Goal: Information Seeking & Learning: Learn about a topic

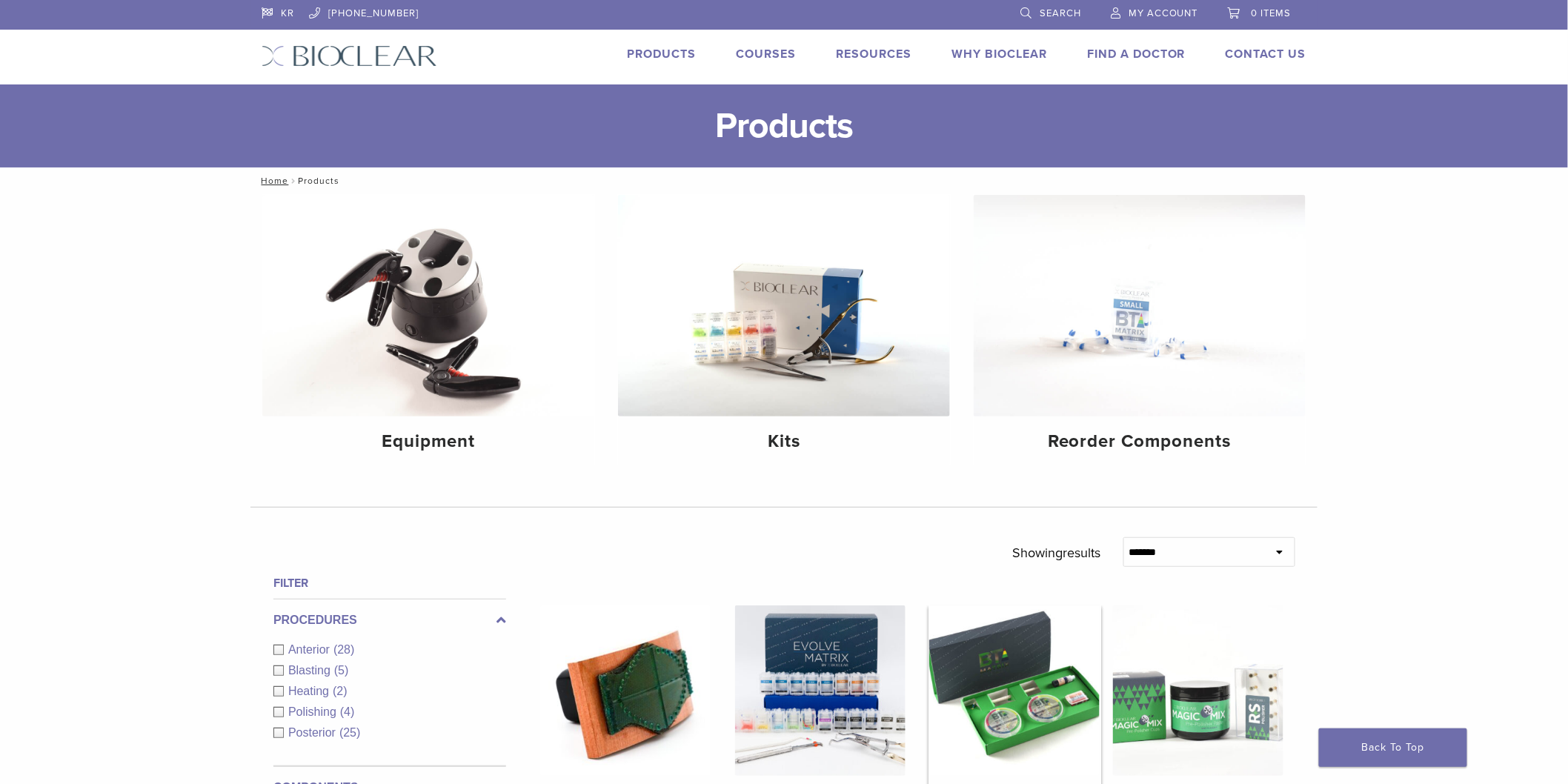
scroll to position [82, 0]
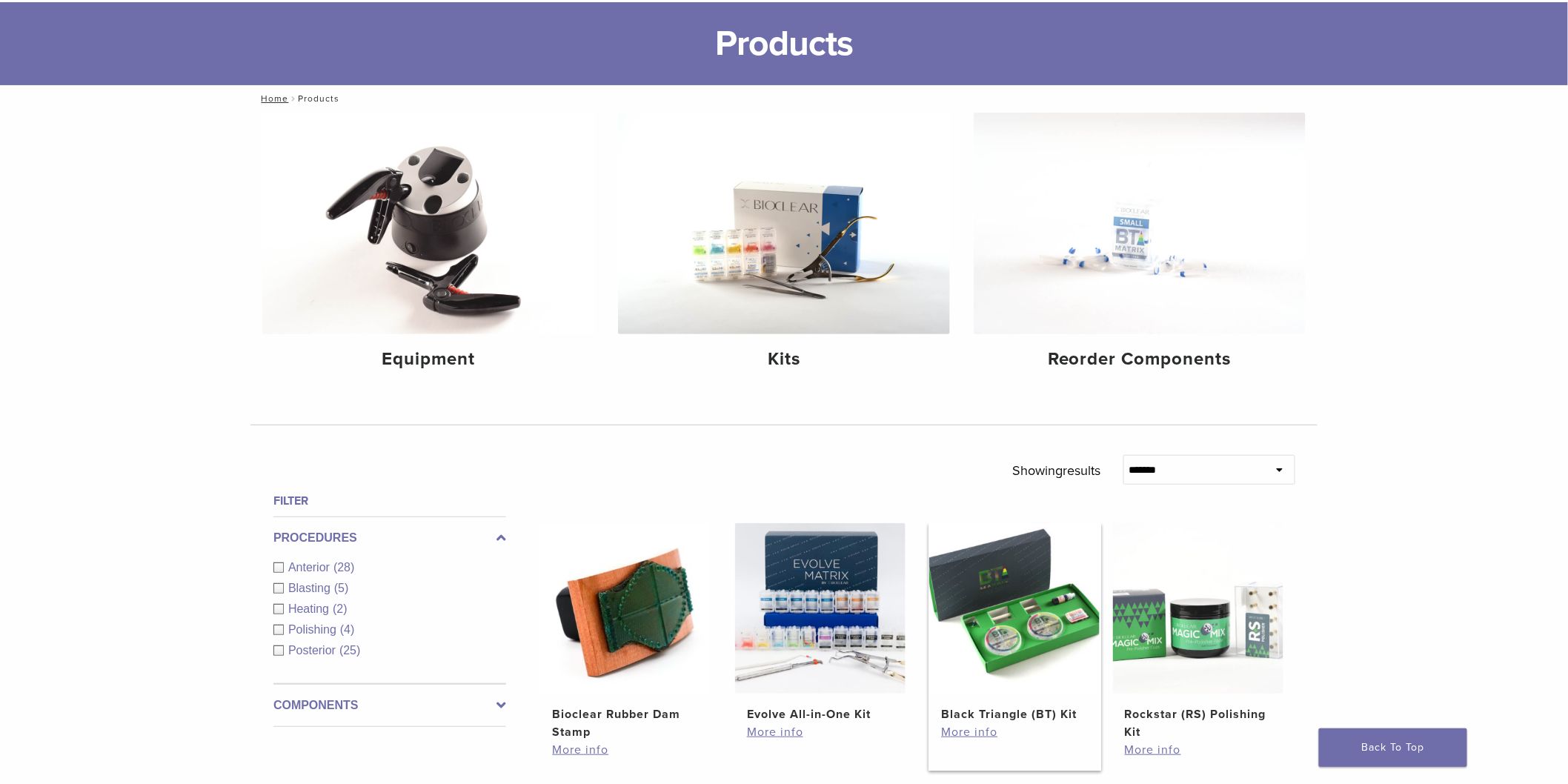
click at [1016, 597] on img at bounding box center [1014, 608] width 170 height 170
click at [1009, 625] on img at bounding box center [1014, 608] width 170 height 170
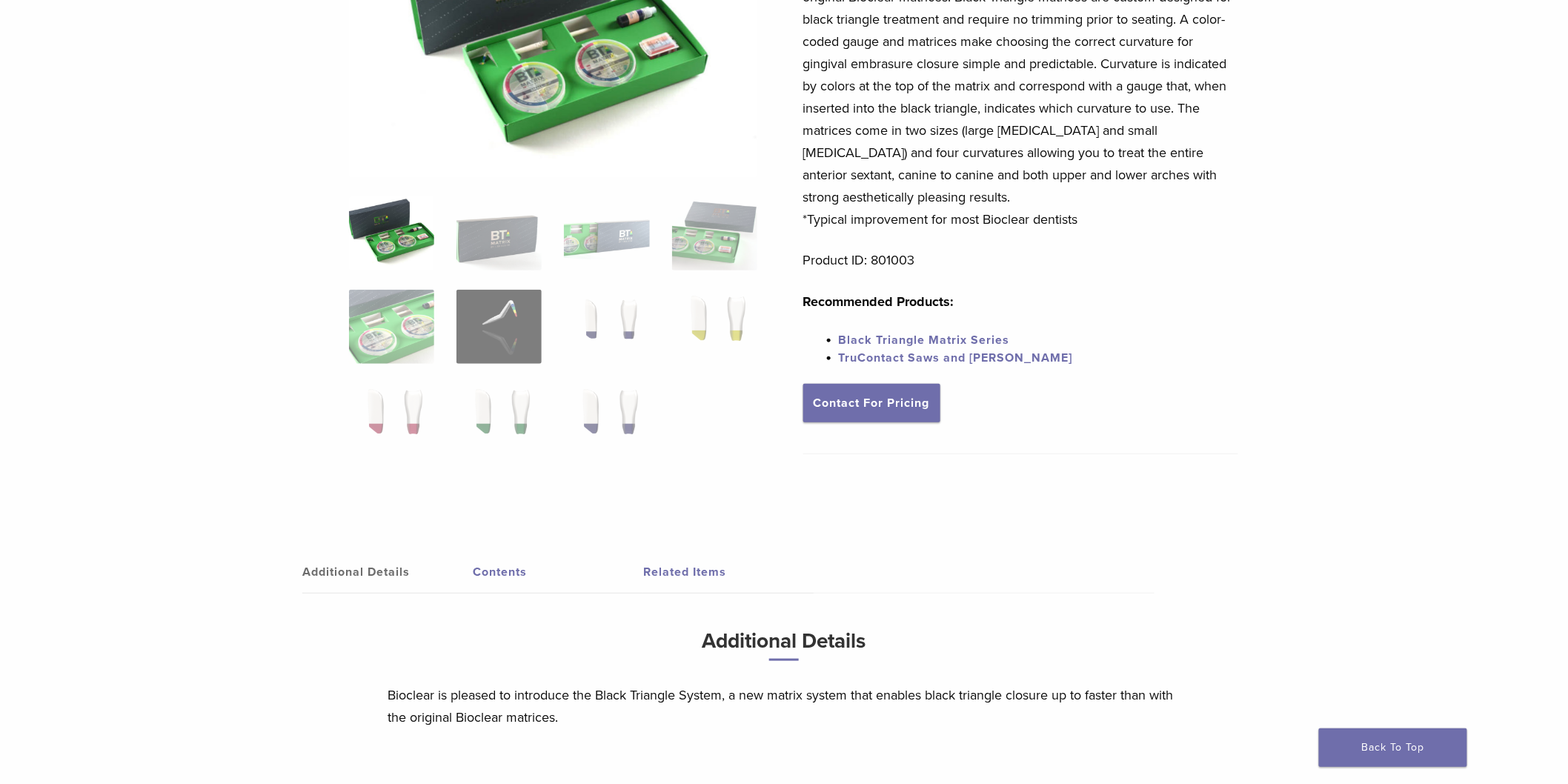
scroll to position [411, 0]
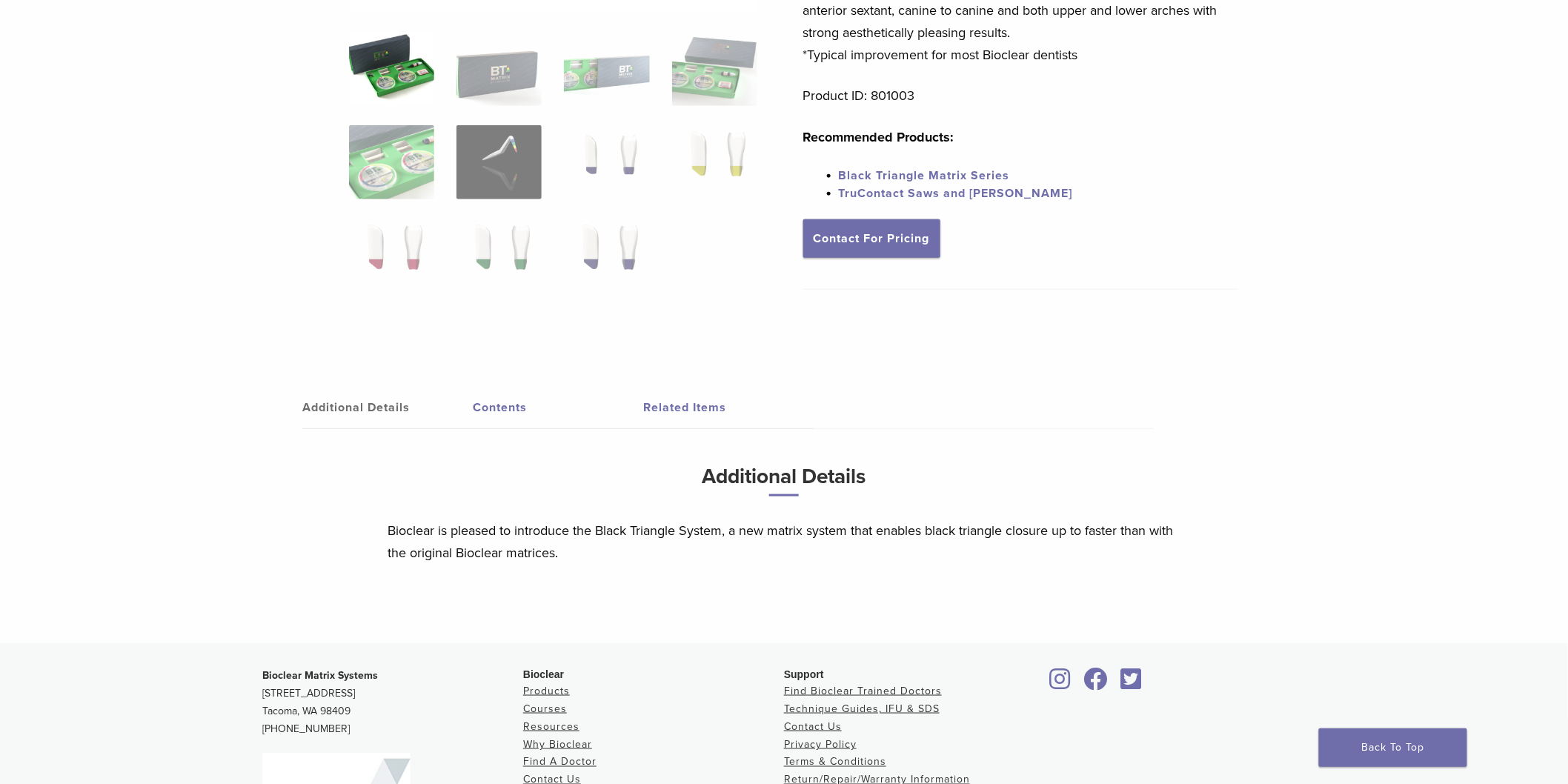
click at [367, 404] on link "Additional Details" at bounding box center [387, 408] width 170 height 41
click at [492, 410] on link "Contents" at bounding box center [557, 408] width 170 height 41
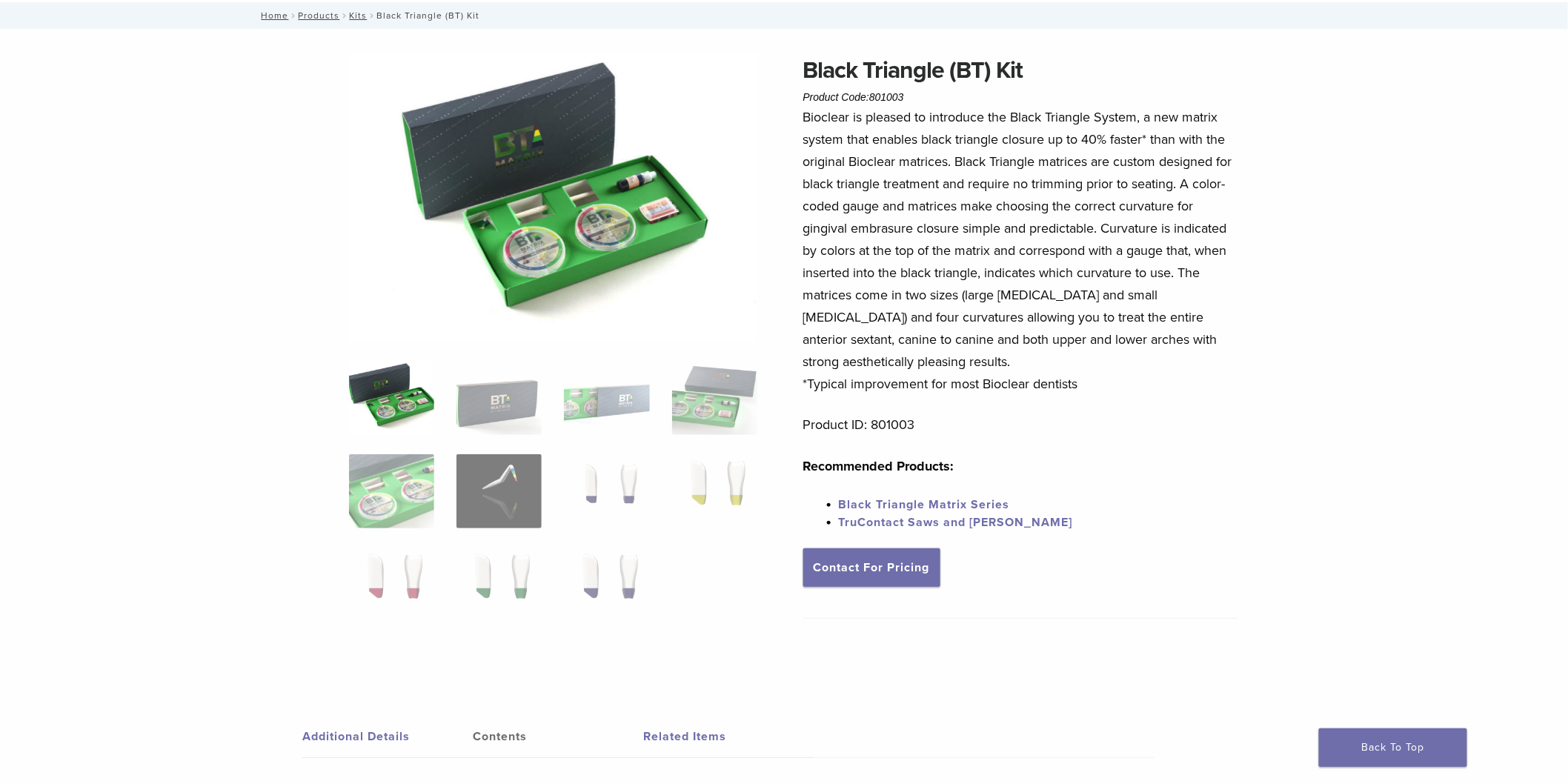
scroll to position [0, 0]
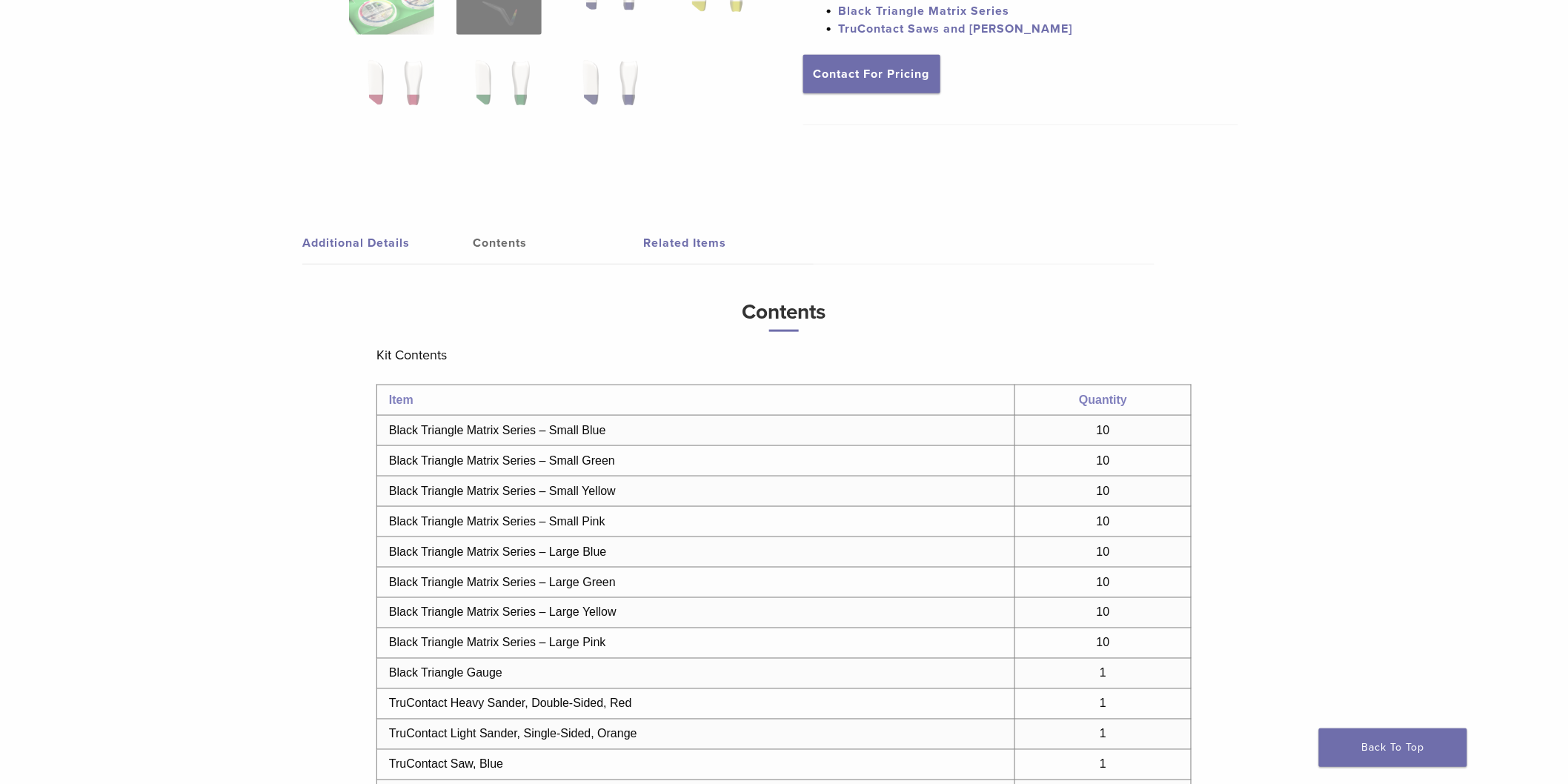
scroll to position [658, 0]
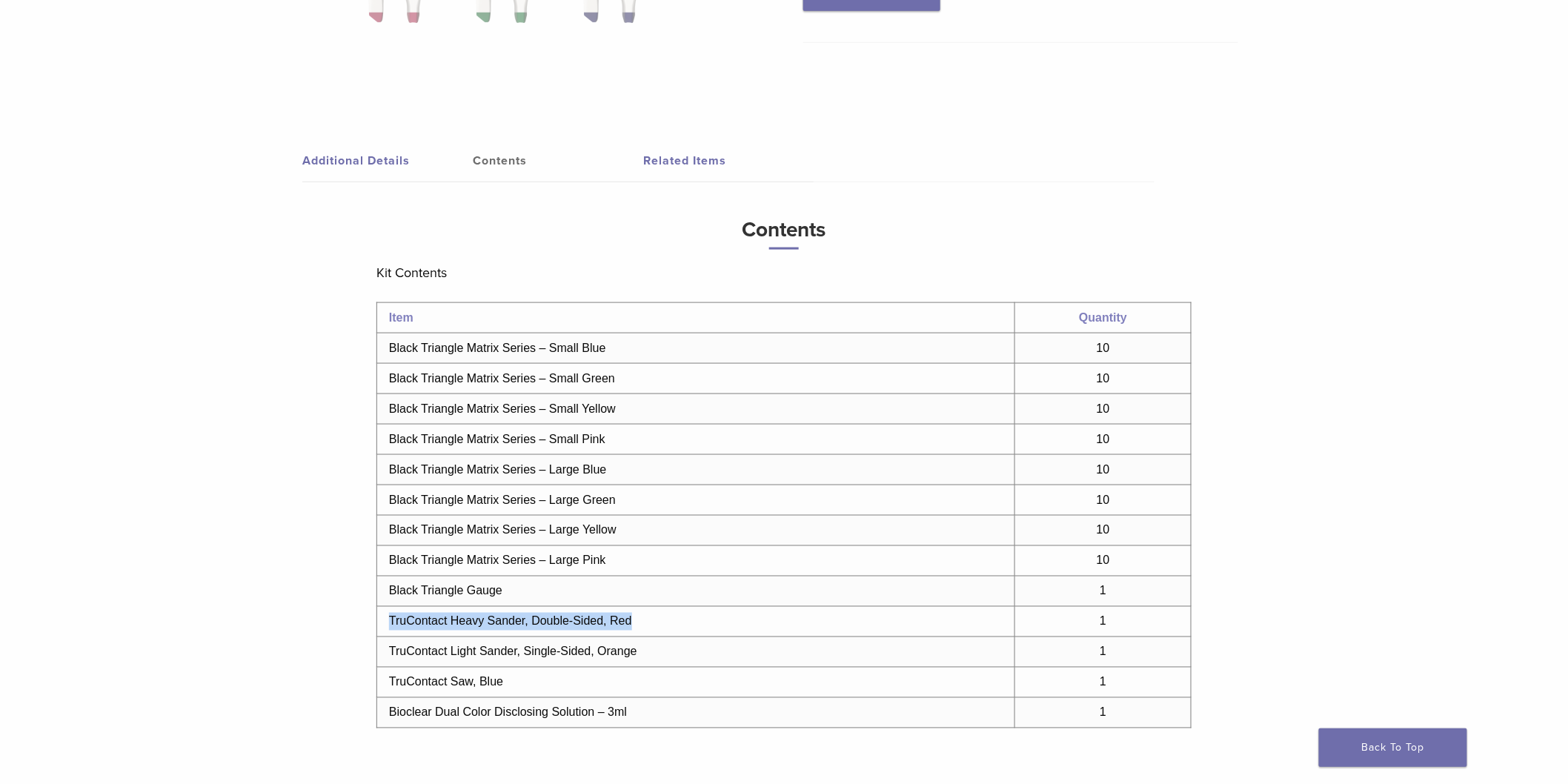
drag, startPoint x: 633, startPoint y: 623, endPoint x: 386, endPoint y: 621, distance: 247.0
click at [386, 621] on td "TruContact Heavy Sander, Double-Sided, Red" at bounding box center [696, 622] width 638 height 30
click at [506, 623] on td "TruContact Heavy Sander, Double-Sided, Red" at bounding box center [696, 622] width 638 height 30
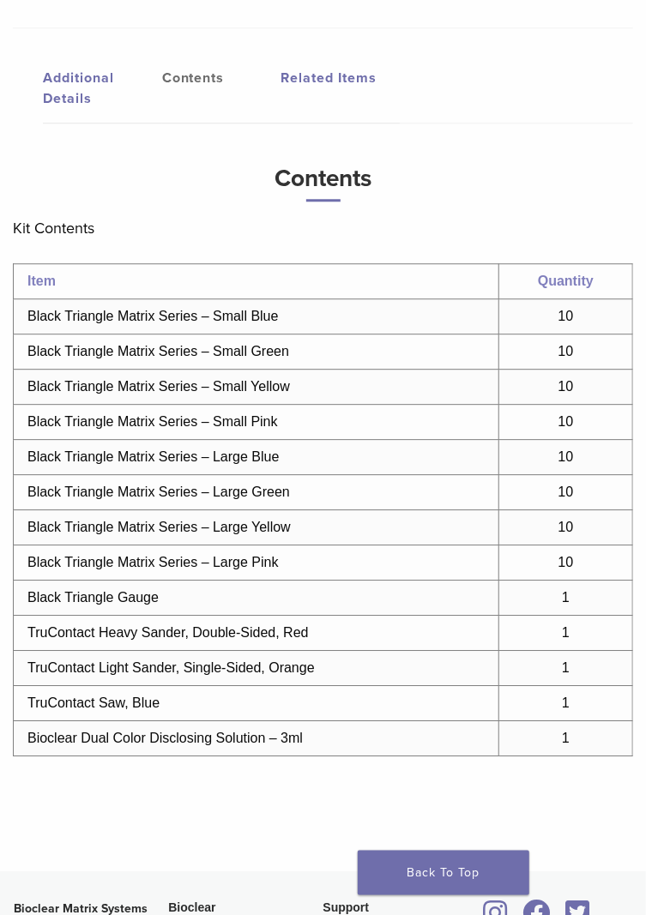
scroll to position [1319, 0]
